Goal: Use online tool/utility: Utilize a website feature to perform a specific function

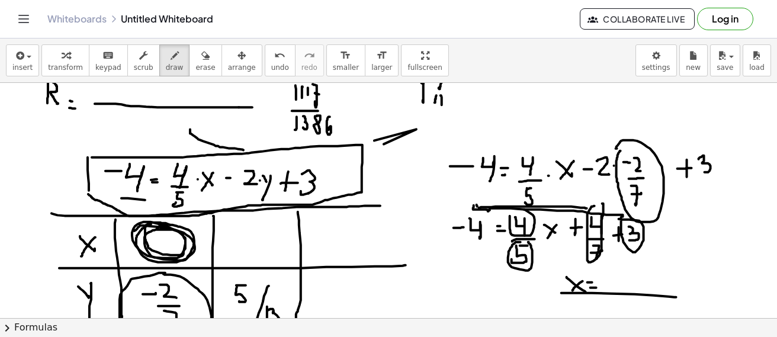
scroll to position [2772, 0]
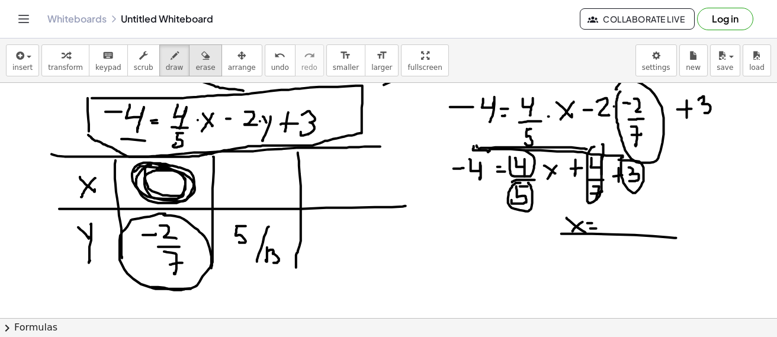
click at [195, 65] on span "erase" at bounding box center [205, 67] width 20 height 8
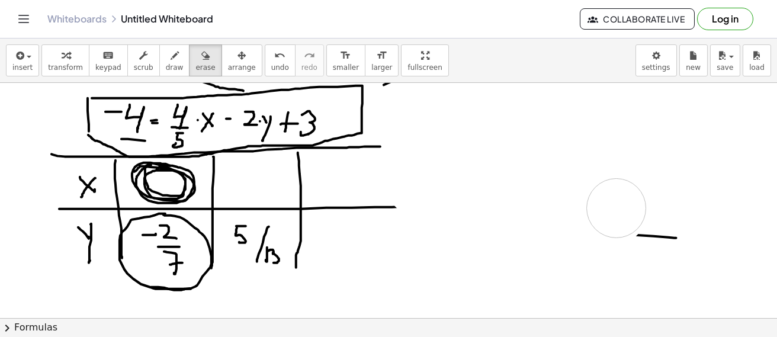
drag, startPoint x: 422, startPoint y: 128, endPoint x: 617, endPoint y: 208, distance: 210.9
drag, startPoint x: 592, startPoint y: 218, endPoint x: 467, endPoint y: 124, distance: 157.0
click at [166, 59] on div "button" at bounding box center [175, 55] width 18 height 14
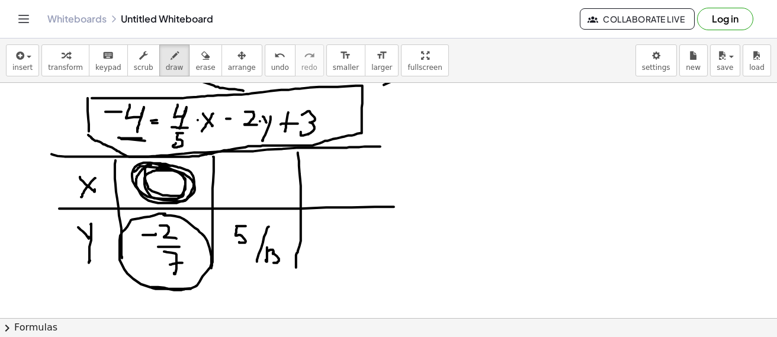
drag, startPoint x: 118, startPoint y: 138, endPoint x: 142, endPoint y: 139, distance: 23.1
drag, startPoint x: 407, startPoint y: 112, endPoint x: 422, endPoint y: 110, distance: 15.0
drag, startPoint x: 430, startPoint y: 103, endPoint x: 438, endPoint y: 133, distance: 30.8
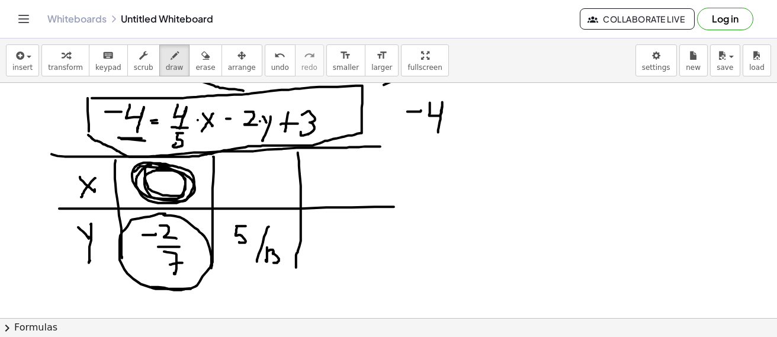
drag, startPoint x: 455, startPoint y: 117, endPoint x: 464, endPoint y: 118, distance: 9.6
drag, startPoint x: 451, startPoint y: 126, endPoint x: 463, endPoint y: 125, distance: 11.9
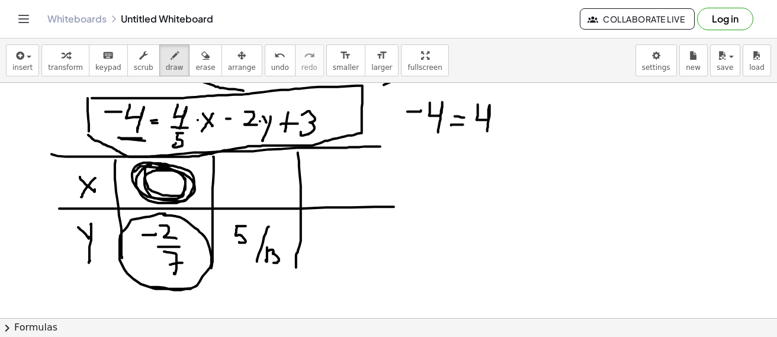
drag, startPoint x: 478, startPoint y: 105, endPoint x: 487, endPoint y: 131, distance: 28.3
drag, startPoint x: 474, startPoint y: 133, endPoint x: 491, endPoint y: 133, distance: 17.2
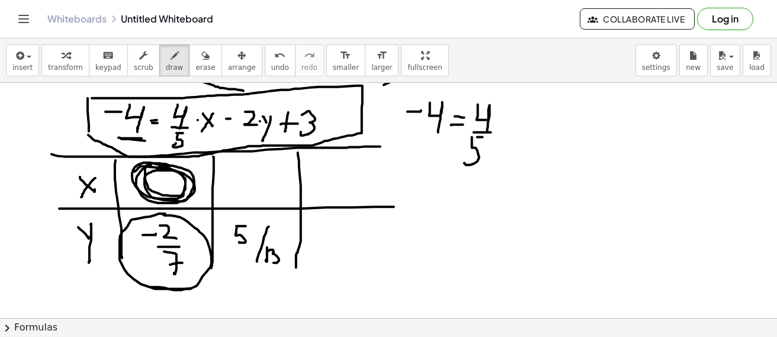
drag, startPoint x: 472, startPoint y: 137, endPoint x: 469, endPoint y: 161, distance: 23.4
drag, startPoint x: 511, startPoint y: 111, endPoint x: 522, endPoint y: 115, distance: 12.2
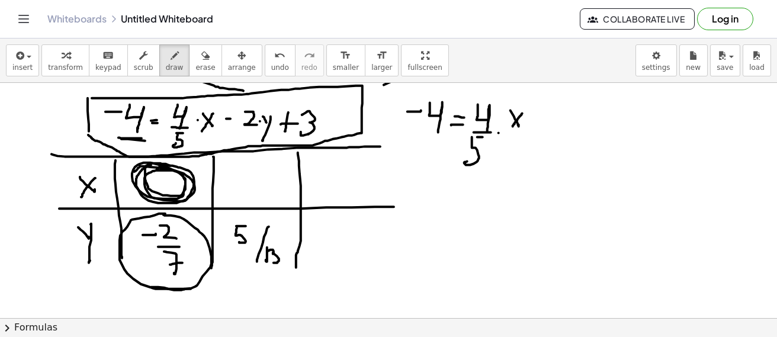
drag, startPoint x: 522, startPoint y: 114, endPoint x: 551, endPoint y: 133, distance: 34.7
drag, startPoint x: 531, startPoint y: 118, endPoint x: 543, endPoint y: 118, distance: 11.3
drag, startPoint x: 553, startPoint y: 110, endPoint x: 567, endPoint y: 128, distance: 22.4
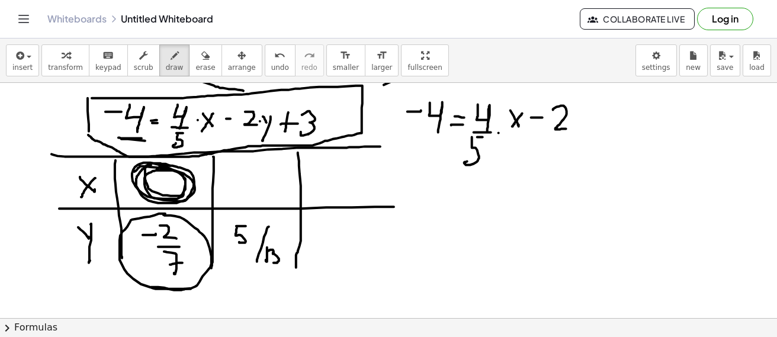
drag, startPoint x: 591, startPoint y: 108, endPoint x: 599, endPoint y: 107, distance: 8.4
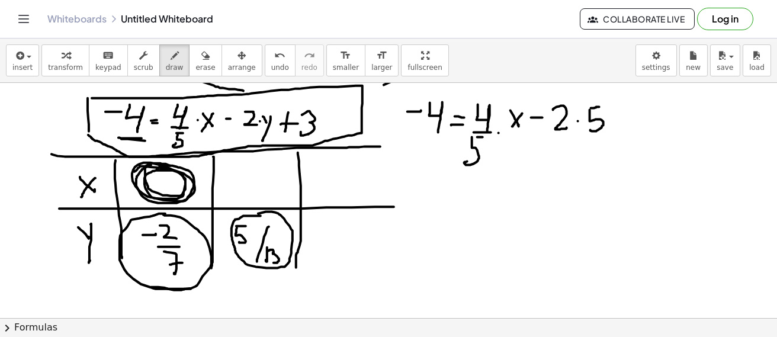
drag, startPoint x: 590, startPoint y: 110, endPoint x: 591, endPoint y: 130, distance: 20.1
drag, startPoint x: 581, startPoint y: 139, endPoint x: 602, endPoint y: 139, distance: 21.3
drag, startPoint x: 586, startPoint y: 148, endPoint x: 589, endPoint y: 156, distance: 8.8
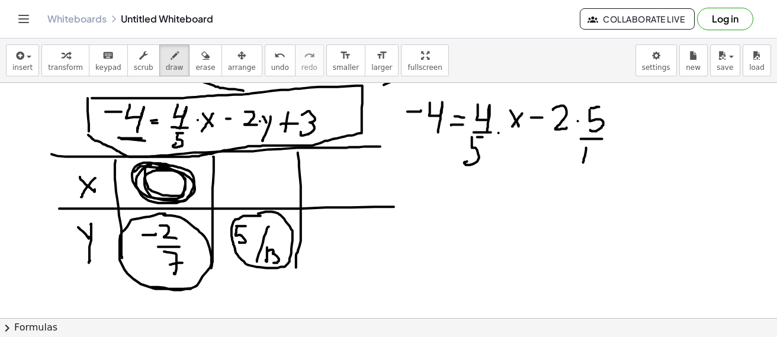
drag, startPoint x: 593, startPoint y: 149, endPoint x: 592, endPoint y: 161, distance: 12.5
drag, startPoint x: 622, startPoint y: 124, endPoint x: 624, endPoint y: 143, distance: 19.0
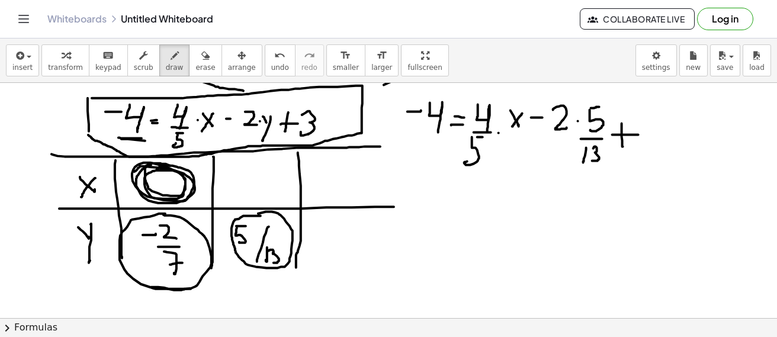
drag, startPoint x: 612, startPoint y: 135, endPoint x: 639, endPoint y: 135, distance: 26.7
drag, startPoint x: 652, startPoint y: 114, endPoint x: 649, endPoint y: 136, distance: 22.1
drag, startPoint x: 425, startPoint y: 191, endPoint x: 439, endPoint y: 187, distance: 15.4
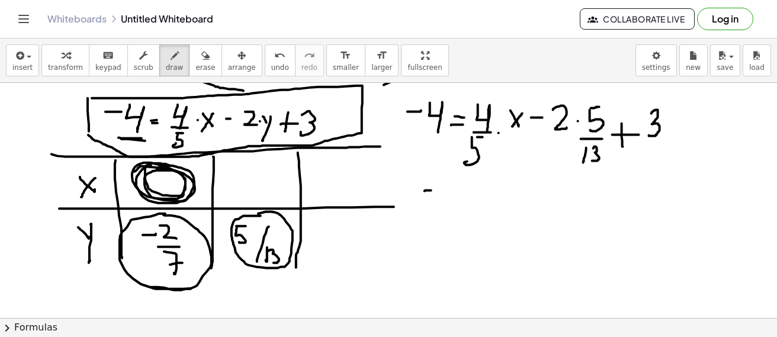
drag, startPoint x: 444, startPoint y: 185, endPoint x: 450, endPoint y: 196, distance: 12.7
drag, startPoint x: 457, startPoint y: 190, endPoint x: 467, endPoint y: 187, distance: 9.9
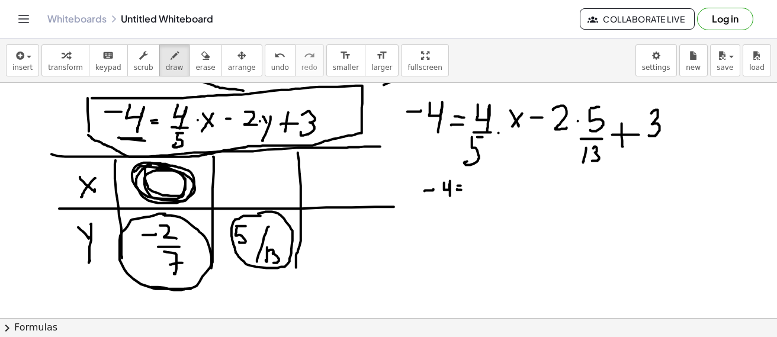
drag, startPoint x: 473, startPoint y: 178, endPoint x: 481, endPoint y: 195, distance: 18.3
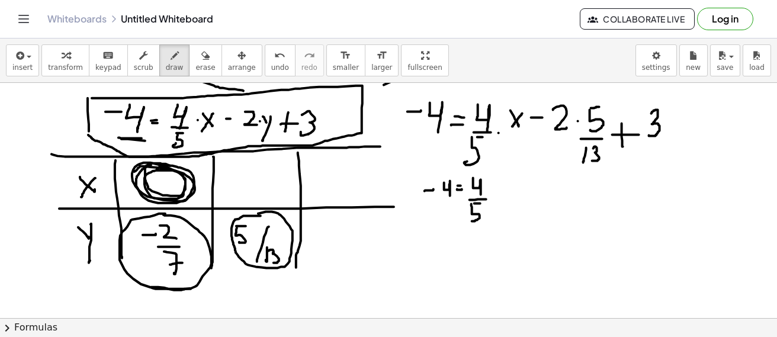
drag, startPoint x: 471, startPoint y: 204, endPoint x: 479, endPoint y: 202, distance: 7.5
drag, startPoint x: 498, startPoint y: 186, endPoint x: 511, endPoint y: 186, distance: 12.4
drag, startPoint x: 511, startPoint y: 184, endPoint x: 503, endPoint y: 198, distance: 16.2
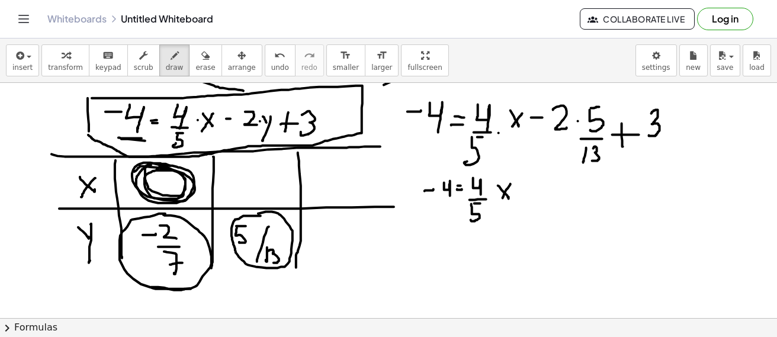
drag, startPoint x: 523, startPoint y: 191, endPoint x: 544, endPoint y: 184, distance: 21.9
drag, startPoint x: 544, startPoint y: 184, endPoint x: 545, endPoint y: 194, distance: 10.1
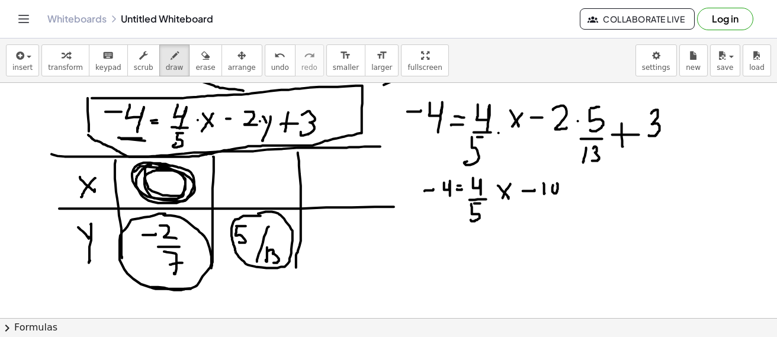
drag, startPoint x: 539, startPoint y: 200, endPoint x: 545, endPoint y: 206, distance: 8.0
drag
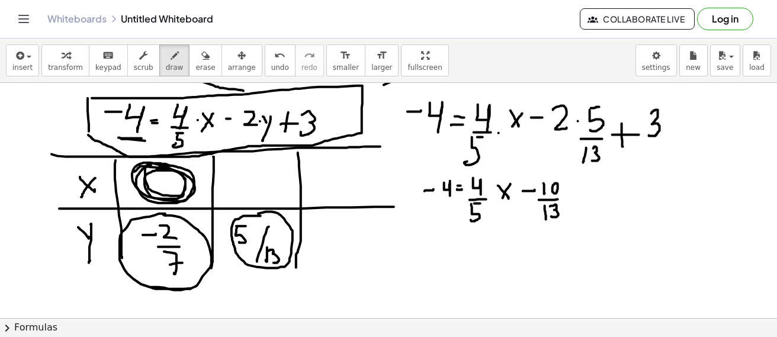
drag, startPoint x: 656, startPoint y: 179, endPoint x: 662, endPoint y: 200, distance: 21.7
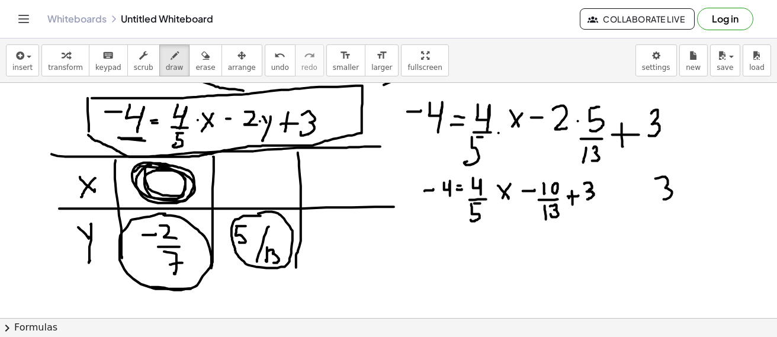
drag, startPoint x: 672, startPoint y: 187, endPoint x: 680, endPoint y: 187, distance: 7.7
drag, startPoint x: 694, startPoint y: 176, endPoint x: 702, endPoint y: 191, distance: 17.0
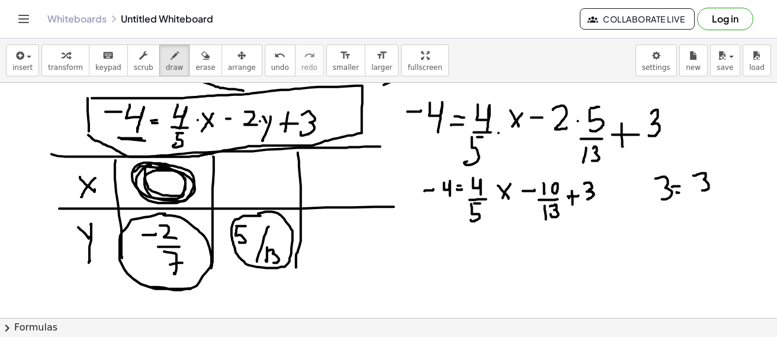
drag, startPoint x: 715, startPoint y: 177, endPoint x: 722, endPoint y: 179, distance: 7.5
drag, startPoint x: 723, startPoint y: 179, endPoint x: 711, endPoint y: 199, distance: 23.4
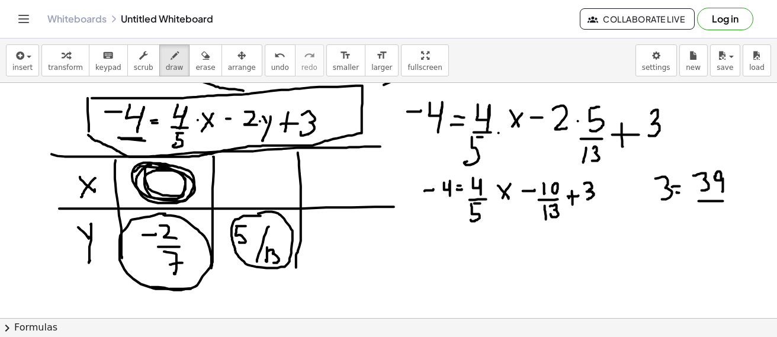
drag, startPoint x: 699, startPoint y: 201, endPoint x: 723, endPoint y: 203, distance: 23.8
drag, startPoint x: 707, startPoint y: 210, endPoint x: 707, endPoint y: 224, distance: 13.6
drag, startPoint x: 713, startPoint y: 214, endPoint x: 701, endPoint y: 197, distance: 20.5
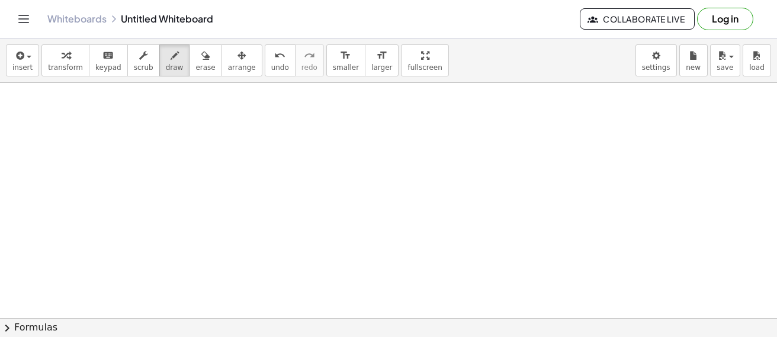
scroll to position [3542, 0]
drag, startPoint x: 301, startPoint y: 129, endPoint x: 351, endPoint y: 159, distance: 57.4
drag, startPoint x: 377, startPoint y: 153, endPoint x: 395, endPoint y: 153, distance: 18.4
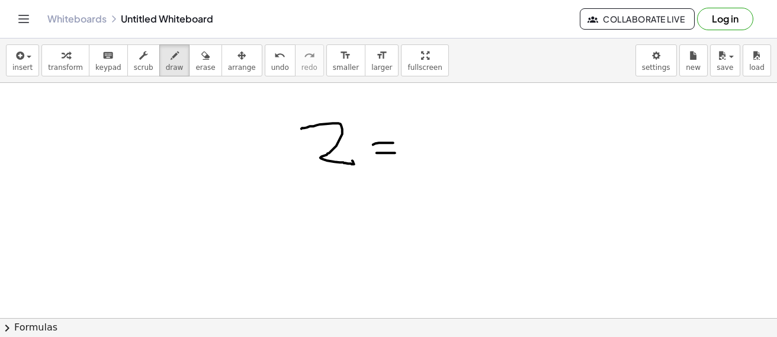
drag, startPoint x: 426, startPoint y: 164, endPoint x: 486, endPoint y: 163, distance: 60.4
drag, startPoint x: 455, startPoint y: 190, endPoint x: 468, endPoint y: 186, distance: 12.9
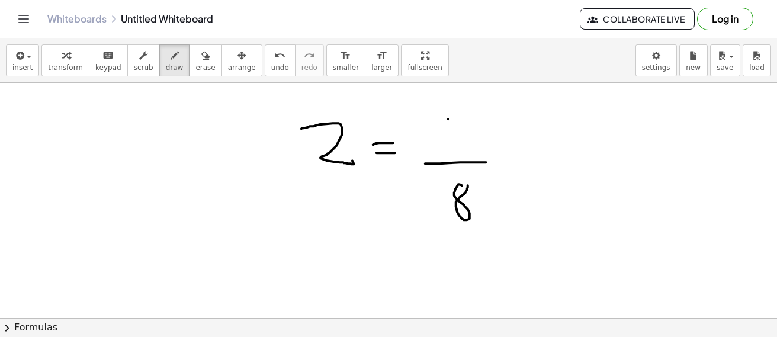
drag, startPoint x: 448, startPoint y: 120, endPoint x: 449, endPoint y: 143, distance: 23.1
drag, startPoint x: 467, startPoint y: 120, endPoint x: 482, endPoint y: 165, distance: 47.4
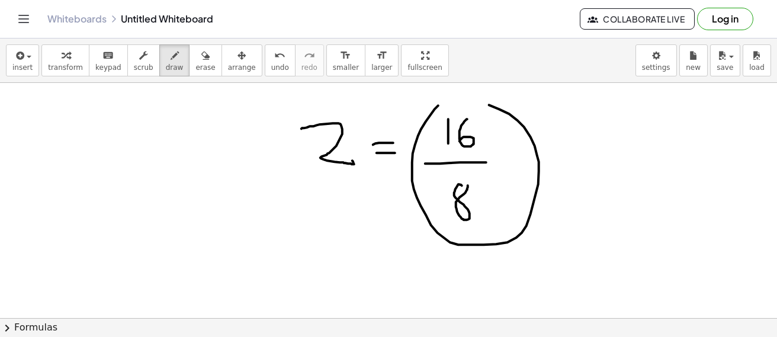
drag, startPoint x: 412, startPoint y: 163, endPoint x: 419, endPoint y: 129, distance: 35.0
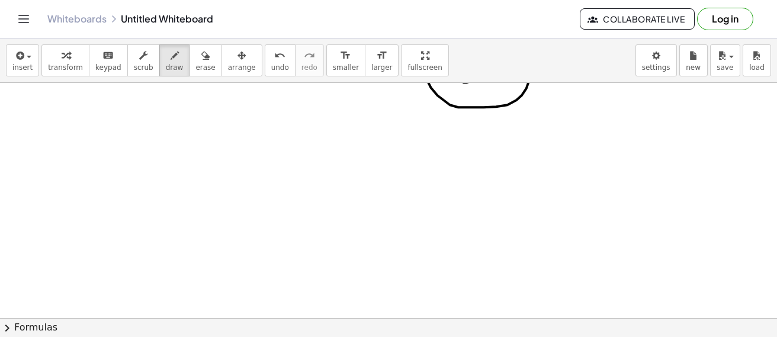
scroll to position [3720, 0]
drag, startPoint x: 267, startPoint y: 131, endPoint x: 273, endPoint y: 152, distance: 21.0
drag, startPoint x: 293, startPoint y: 148, endPoint x: 306, endPoint y: 152, distance: 13.5
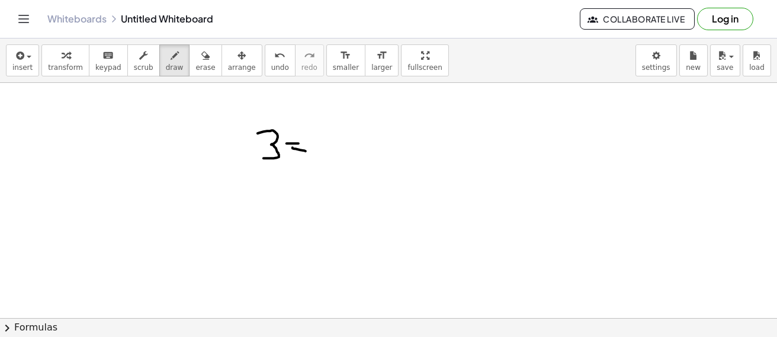
drag, startPoint x: 327, startPoint y: 156, endPoint x: 338, endPoint y: 162, distance: 11.9
drag, startPoint x: 338, startPoint y: 162, endPoint x: 340, endPoint y: 184, distance: 22.6
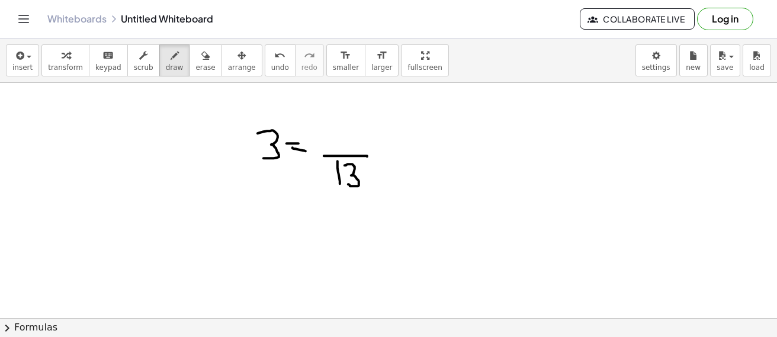
drag, startPoint x: 351, startPoint y: 165, endPoint x: 341, endPoint y: 147, distance: 20.7
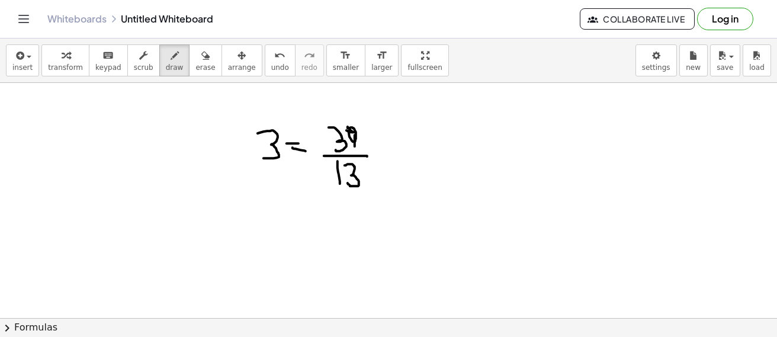
click at [201, 60] on icon "button" at bounding box center [205, 56] width 8 height 14
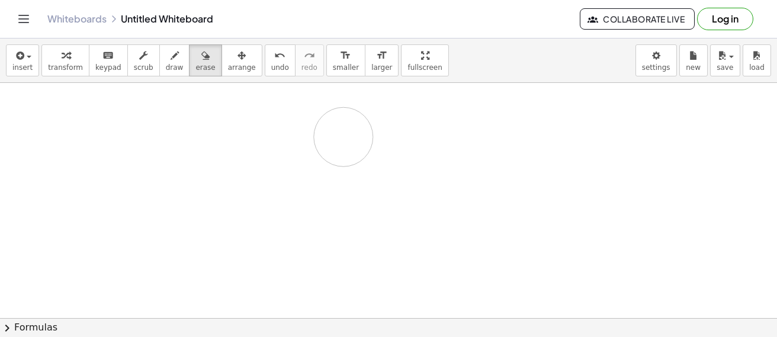
drag, startPoint x: 249, startPoint y: 147, endPoint x: 344, endPoint y: 137, distance: 95.3
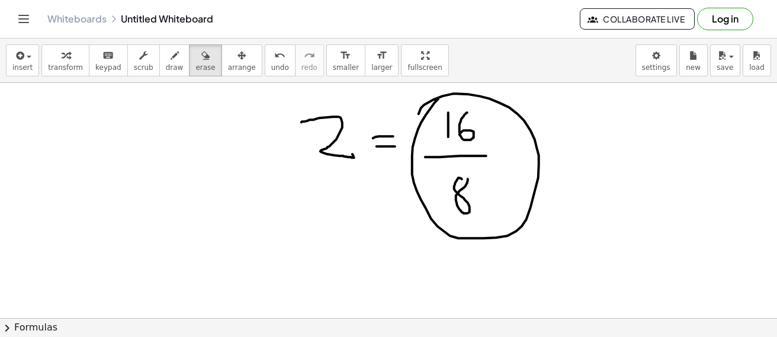
scroll to position [3542, 0]
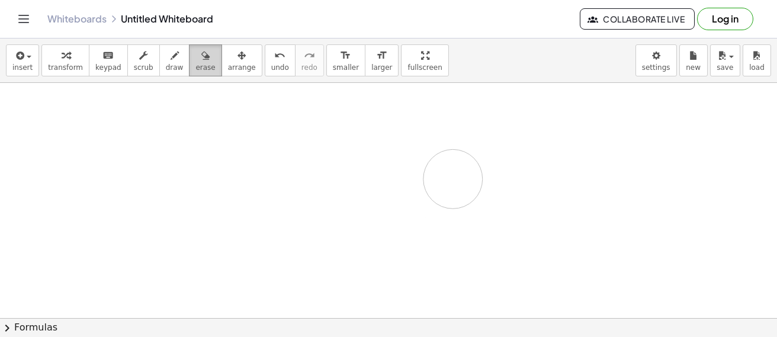
drag, startPoint x: 434, startPoint y: 140, endPoint x: 177, endPoint y: 61, distance: 268.5
drag, startPoint x: 161, startPoint y: 59, endPoint x: 386, endPoint y: 145, distance: 240.1
click at [166, 59] on div "button" at bounding box center [175, 55] width 18 height 14
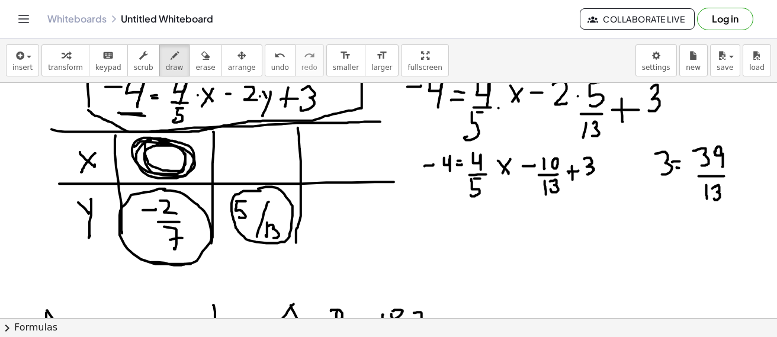
scroll to position [2772, 0]
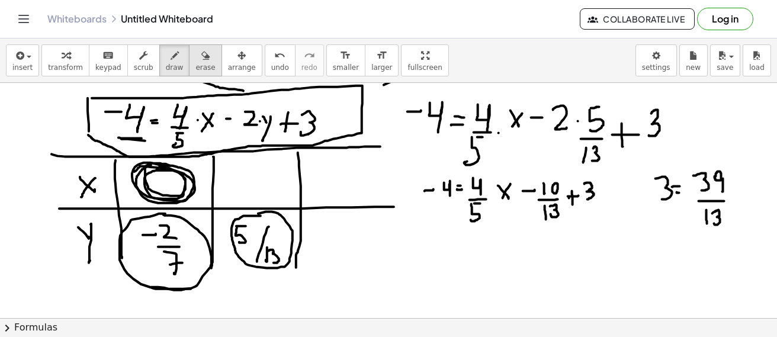
drag, startPoint x: 187, startPoint y: 60, endPoint x: 194, endPoint y: 59, distance: 7.1
click at [195, 59] on div "button" at bounding box center [205, 55] width 20 height 14
drag, startPoint x: 617, startPoint y: 230, endPoint x: 611, endPoint y: 203, distance: 27.8
click at [168, 62] on button "draw" at bounding box center [174, 60] width 31 height 32
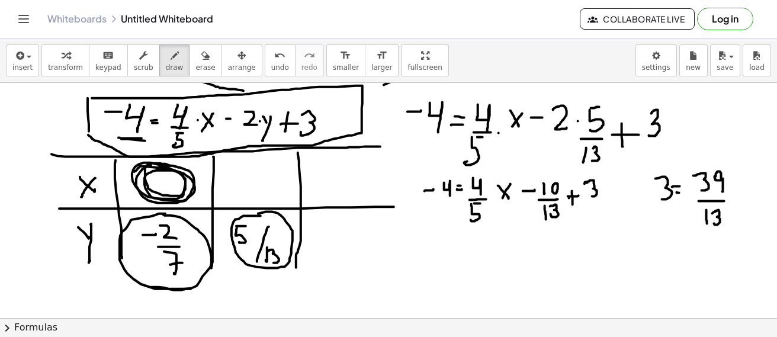
drag, startPoint x: 585, startPoint y: 182, endPoint x: 591, endPoint y: 194, distance: 13.2
drag, startPoint x: 607, startPoint y: 197, endPoint x: 596, endPoint y: 201, distance: 11.4
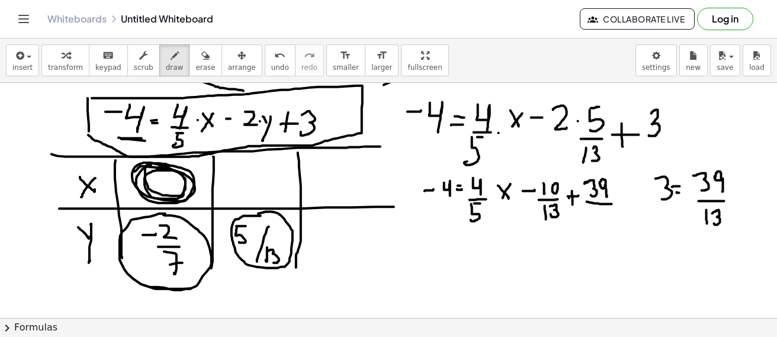
drag, startPoint x: 603, startPoint y: 209, endPoint x: 593, endPoint y: 204, distance: 11.4
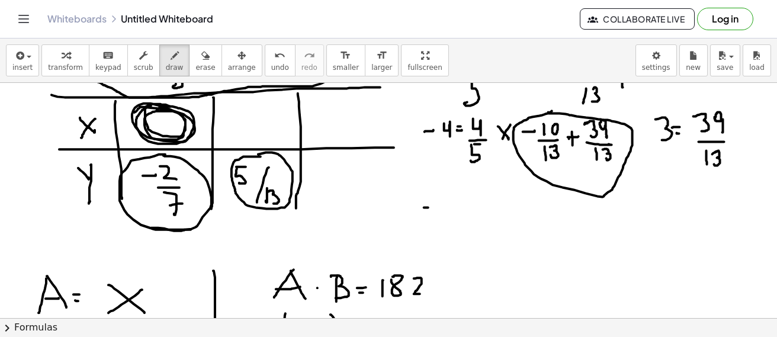
drag, startPoint x: 438, startPoint y: 203, endPoint x: 445, endPoint y: 217, distance: 15.4
drag, startPoint x: 457, startPoint y: 213, endPoint x: 473, endPoint y: 207, distance: 17.1
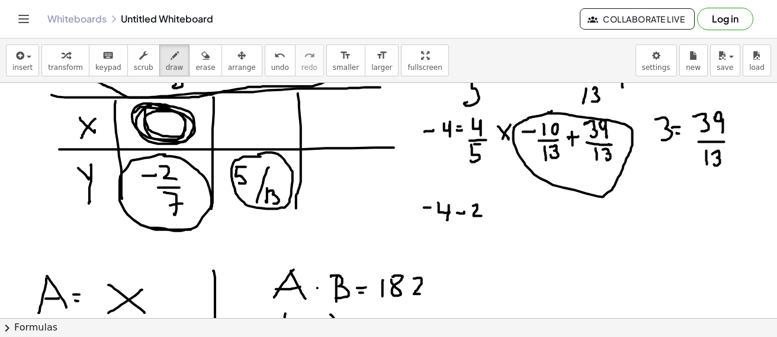
drag, startPoint x: 473, startPoint y: 206, endPoint x: 482, endPoint y: 216, distance: 13.0
drag, startPoint x: 473, startPoint y: 223, endPoint x: 485, endPoint y: 226, distance: 12.2
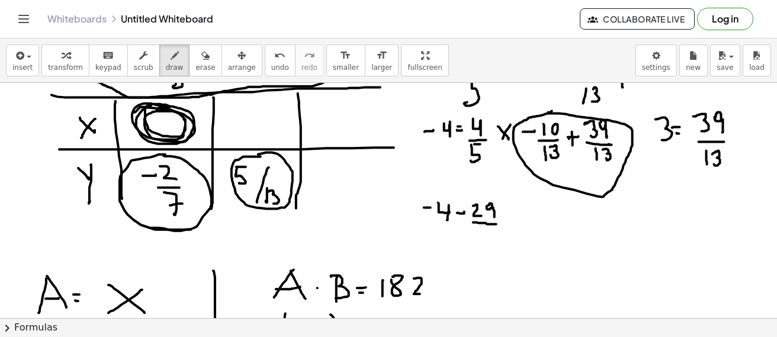
drag, startPoint x: 487, startPoint y: 229, endPoint x: 487, endPoint y: 236, distance: 7.1
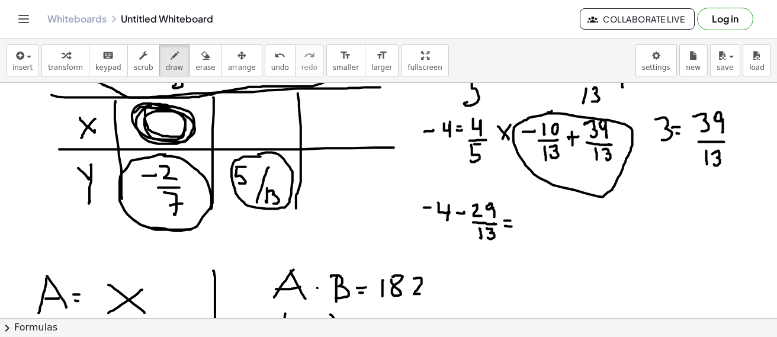
drag, startPoint x: 505, startPoint y: 226, endPoint x: 515, endPoint y: 222, distance: 10.9
drag, startPoint x: 530, startPoint y: 201, endPoint x: 543, endPoint y: 221, distance: 24.0
drag, startPoint x: 531, startPoint y: 227, endPoint x: 544, endPoint y: 228, distance: 13.6
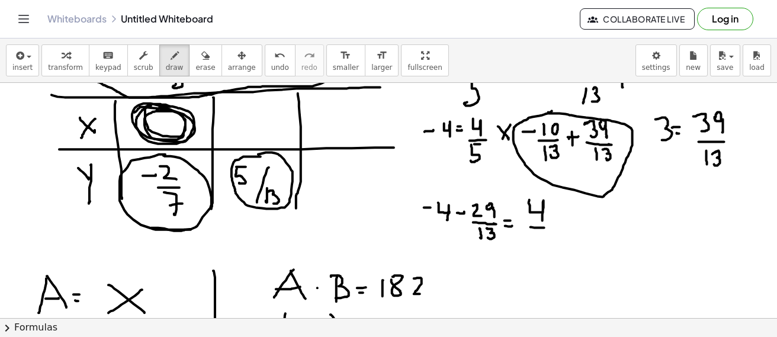
drag, startPoint x: 536, startPoint y: 234, endPoint x: 550, endPoint y: 233, distance: 13.7
drag, startPoint x: 559, startPoint y: 211, endPoint x: 572, endPoint y: 223, distance: 18.1
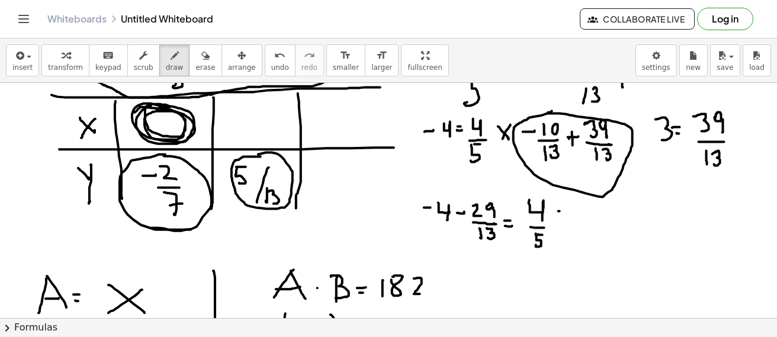
drag, startPoint x: 573, startPoint y: 213, endPoint x: 563, endPoint y: 224, distance: 15.1
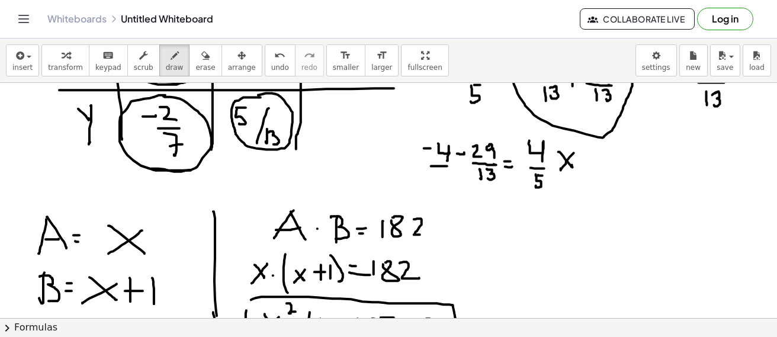
drag, startPoint x: 431, startPoint y: 166, endPoint x: 447, endPoint y: 166, distance: 16.0
drag, startPoint x: 442, startPoint y: 173, endPoint x: 442, endPoint y: 181, distance: 8.3
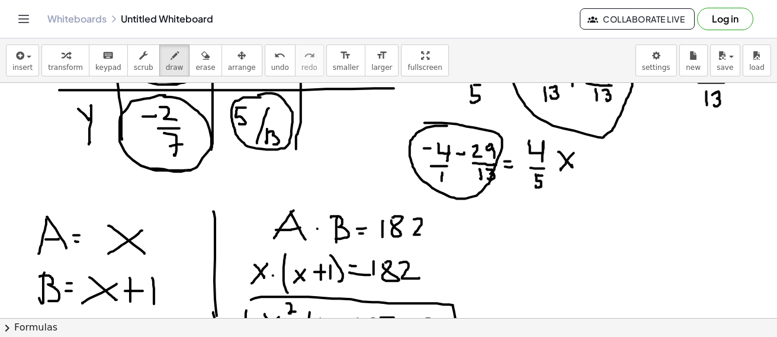
drag, startPoint x: 447, startPoint y: 126, endPoint x: 458, endPoint y: 161, distance: 36.5
drag, startPoint x: 600, startPoint y: 219, endPoint x: 615, endPoint y: 233, distance: 20.5
drag, startPoint x: 611, startPoint y: 220, endPoint x: 595, endPoint y: 234, distance: 21.4
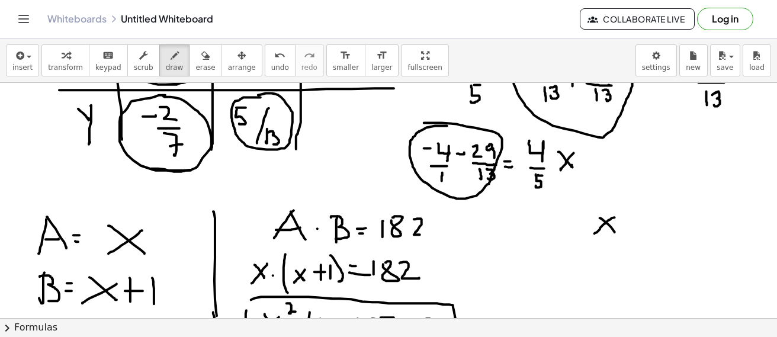
drag, startPoint x: 577, startPoint y: 229, endPoint x: 585, endPoint y: 229, distance: 7.7
drag, startPoint x: 666, startPoint y: 162, endPoint x: 678, endPoint y: 161, distance: 11.9
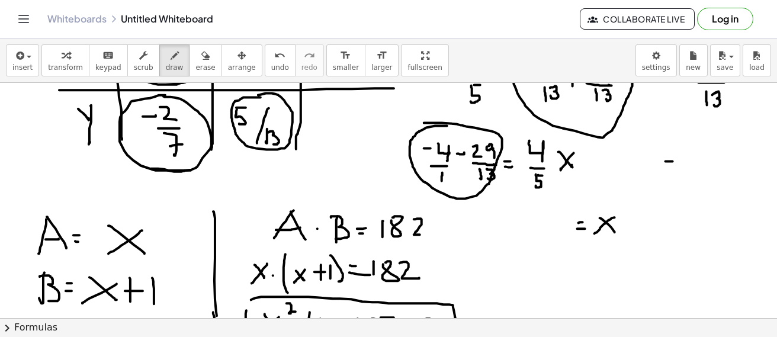
drag, startPoint x: 681, startPoint y: 155, endPoint x: 691, endPoint y: 176, distance: 23.6
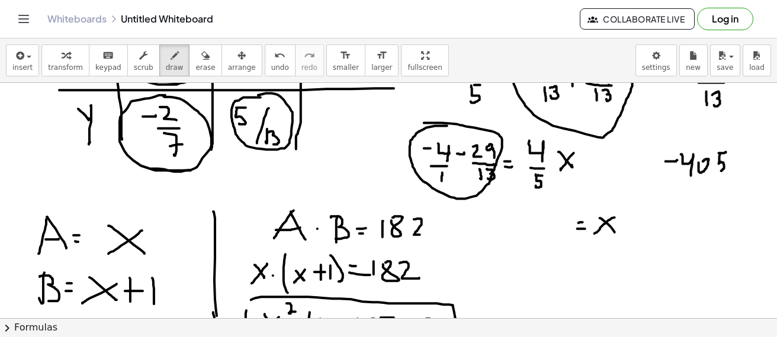
drag, startPoint x: 719, startPoint y: 164, endPoint x: 719, endPoint y: 173, distance: 8.9
drag, startPoint x: 670, startPoint y: 179, endPoint x: 734, endPoint y: 183, distance: 64.1
drag, startPoint x: 702, startPoint y: 188, endPoint x: 713, endPoint y: 187, distance: 10.1
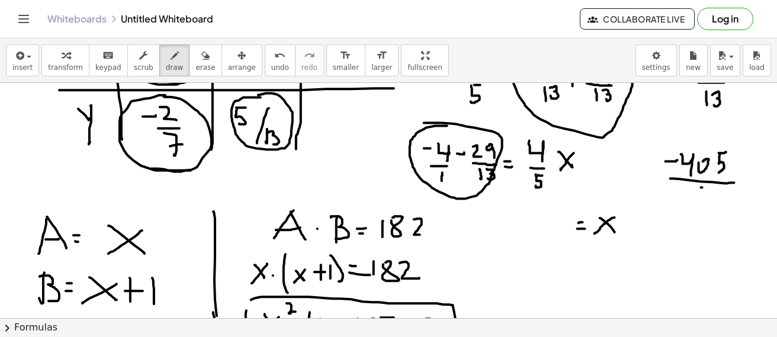
drag, startPoint x: 704, startPoint y: 196, endPoint x: 711, endPoint y: 200, distance: 7.4
drag, startPoint x: 719, startPoint y: 192, endPoint x: 726, endPoint y: 200, distance: 10.1
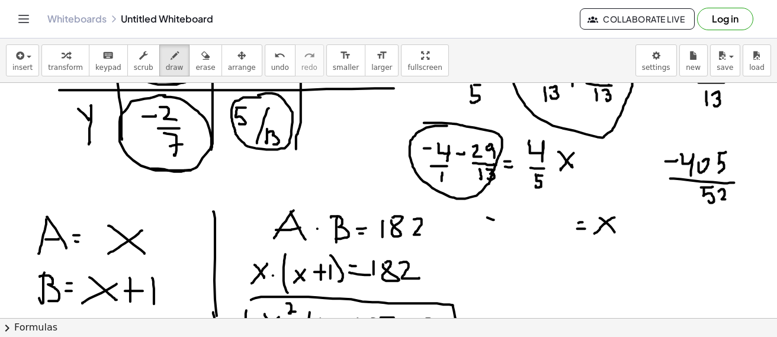
drag, startPoint x: 487, startPoint y: 218, endPoint x: 496, endPoint y: 216, distance: 9.1
drag, startPoint x: 522, startPoint y: 209, endPoint x: 512, endPoint y: 224, distance: 17.9
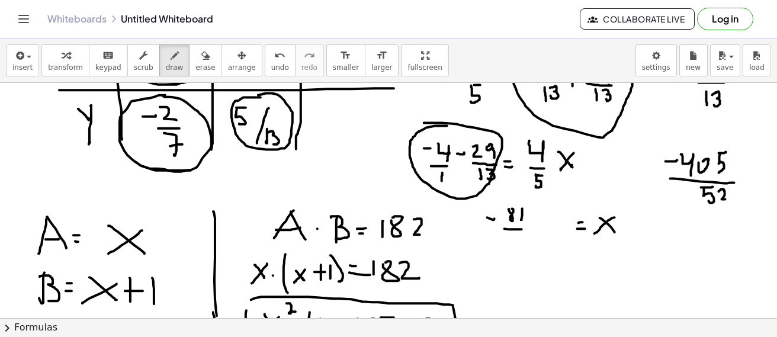
drag, startPoint x: 505, startPoint y: 229, endPoint x: 522, endPoint y: 230, distance: 17.2
drag, startPoint x: 518, startPoint y: 238, endPoint x: 524, endPoint y: 227, distance: 12.2
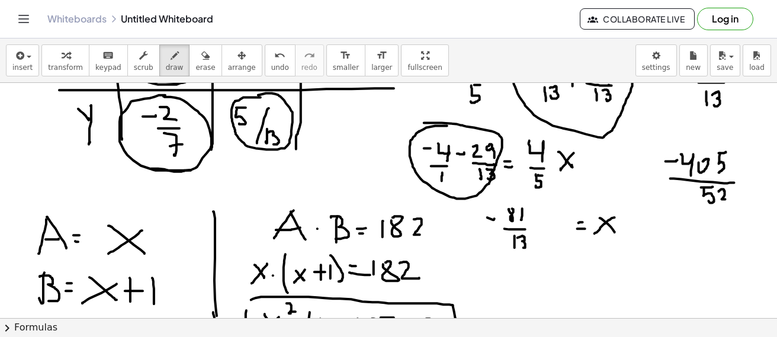
drag, startPoint x: 536, startPoint y: 231, endPoint x: 540, endPoint y: 225, distance: 7.2
drag, startPoint x: 543, startPoint y: 211, endPoint x: 545, endPoint y: 224, distance: 13.2
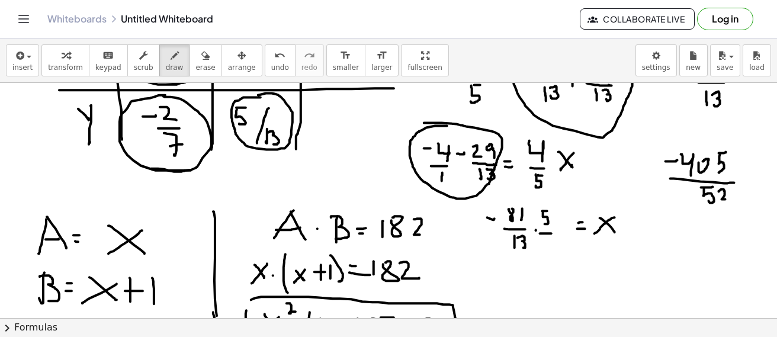
drag, startPoint x: 540, startPoint y: 234, endPoint x: 551, endPoint y: 234, distance: 11.3
drag, startPoint x: 546, startPoint y: 243, endPoint x: 548, endPoint y: 251, distance: 8.8
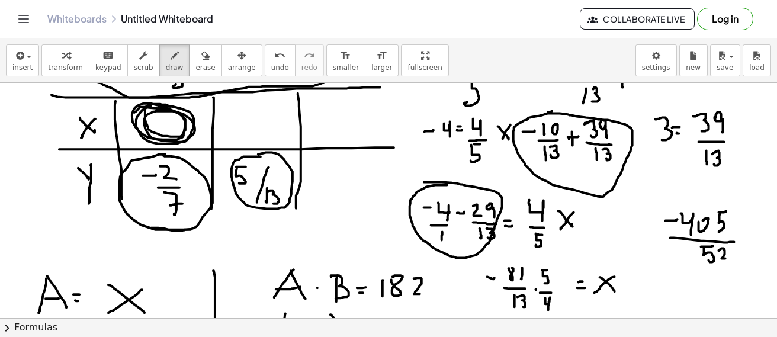
scroll to position [2831, 0]
